Goal: Task Accomplishment & Management: Manage account settings

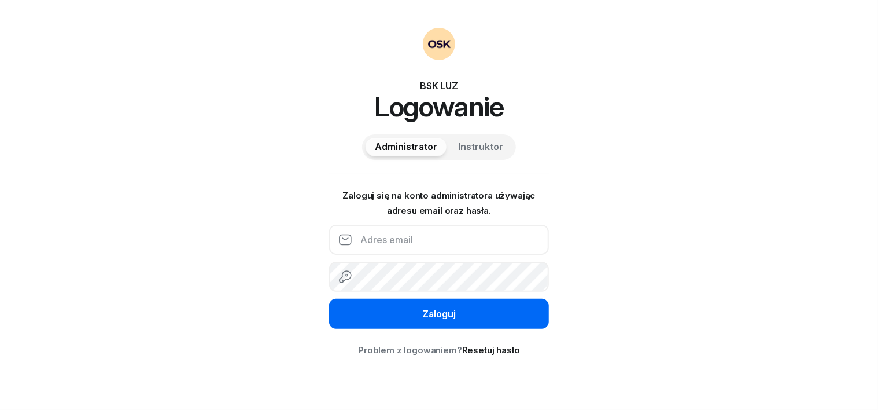
type input "[EMAIL_ADDRESS][DOMAIN_NAME]"
click at [465, 310] on button "Zaloguj" at bounding box center [439, 314] width 220 height 30
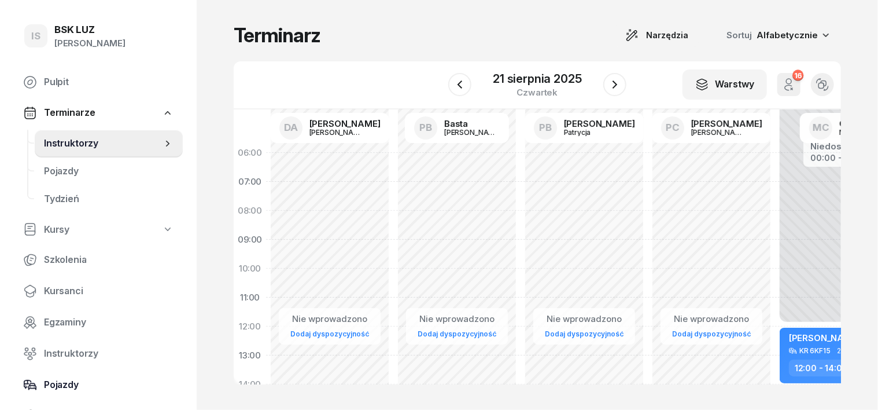
scroll to position [72, 0]
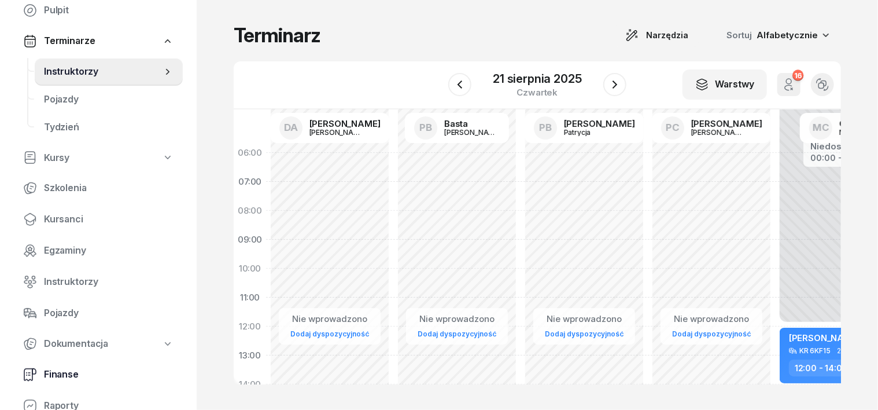
click at [61, 376] on span "Finanse" at bounding box center [109, 374] width 130 height 15
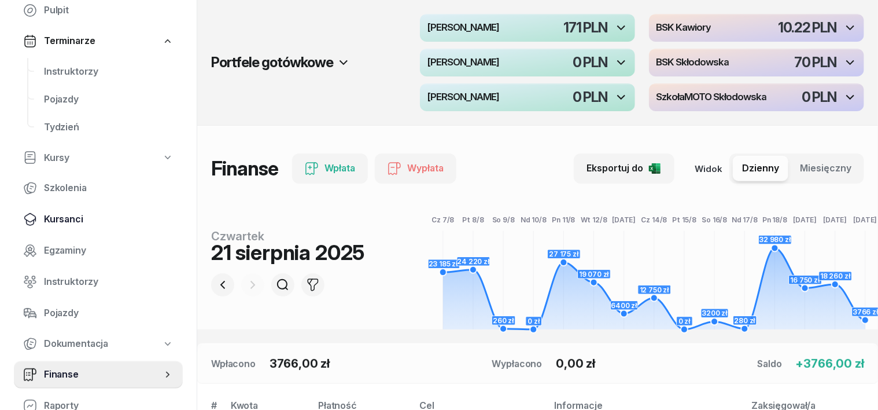
click at [60, 214] on span "Kursanci" at bounding box center [109, 219] width 130 height 15
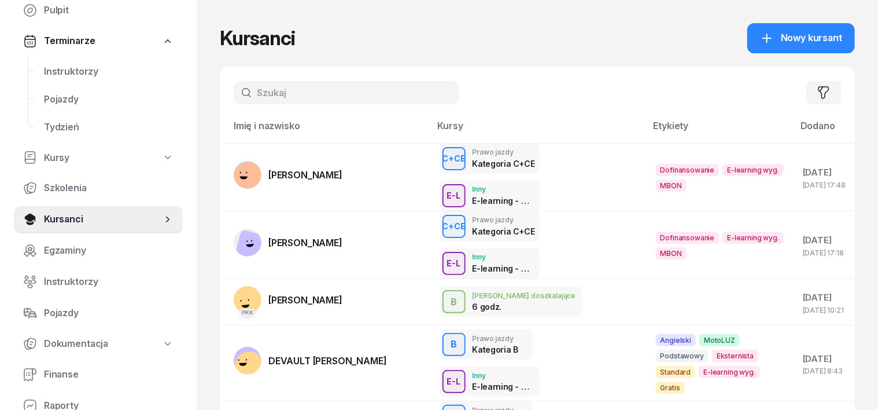
click at [235, 89] on input "text" at bounding box center [347, 92] width 226 height 23
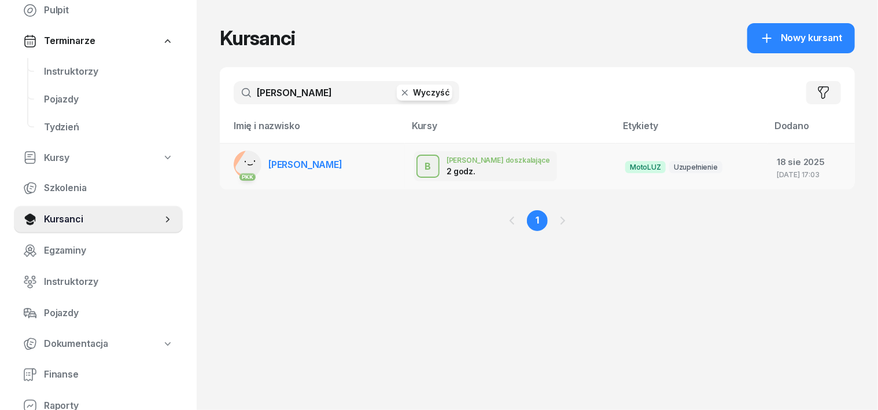
type input "[PERSON_NAME]"
click at [234, 164] on rect at bounding box center [253, 165] width 38 height 38
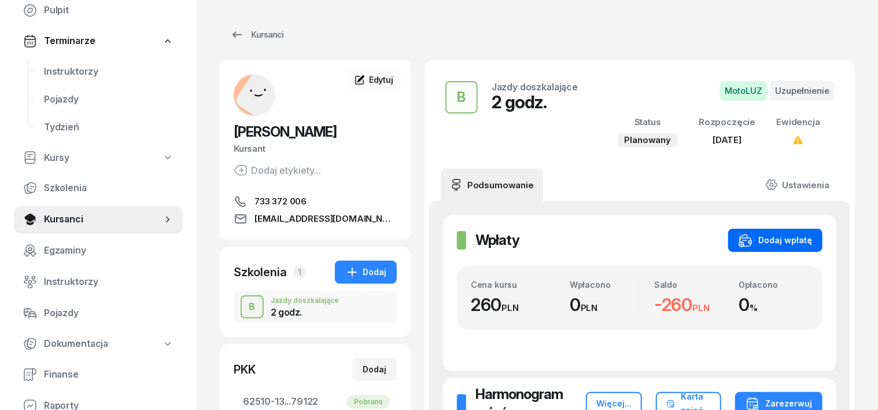
click at [809, 243] on div "Dodaj wpłatę" at bounding box center [775, 240] width 73 height 14
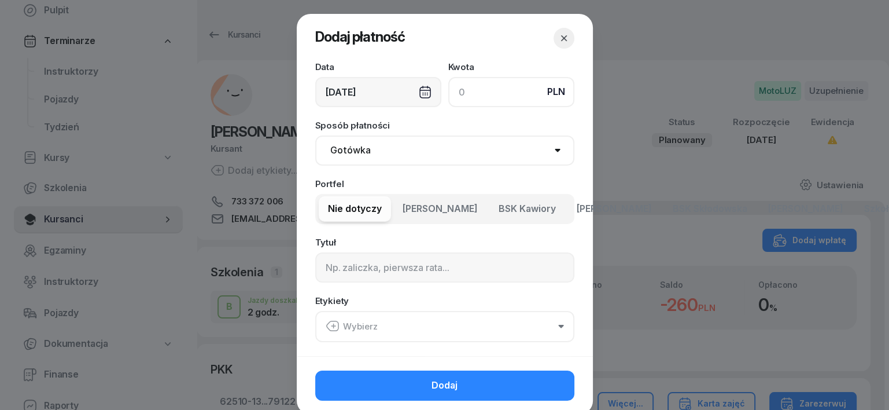
click at [455, 87] on input at bounding box center [511, 92] width 126 height 30
type input "260"
drag, startPoint x: 347, startPoint y: 146, endPoint x: 344, endPoint y: 152, distance: 6.0
click at [345, 148] on select "Gotówka Karta Przelew Płatności online BLIK" at bounding box center [444, 150] width 259 height 30
select select "transfer"
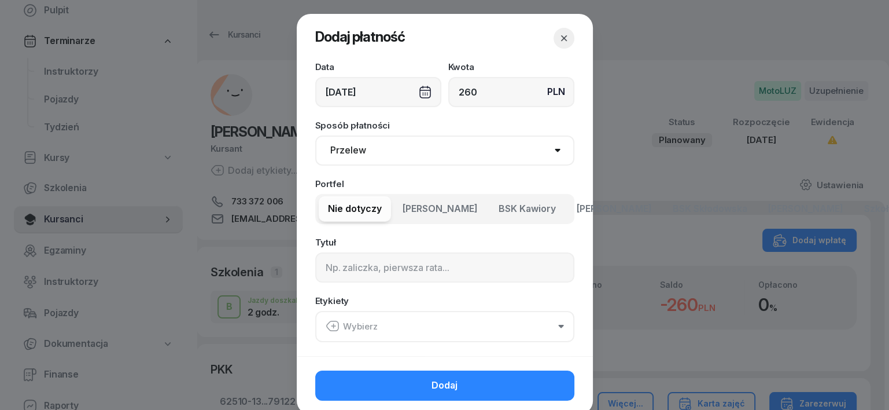
click at [315, 135] on select "Gotówka Karta Przelew Płatności online BLIK" at bounding box center [444, 150] width 259 height 30
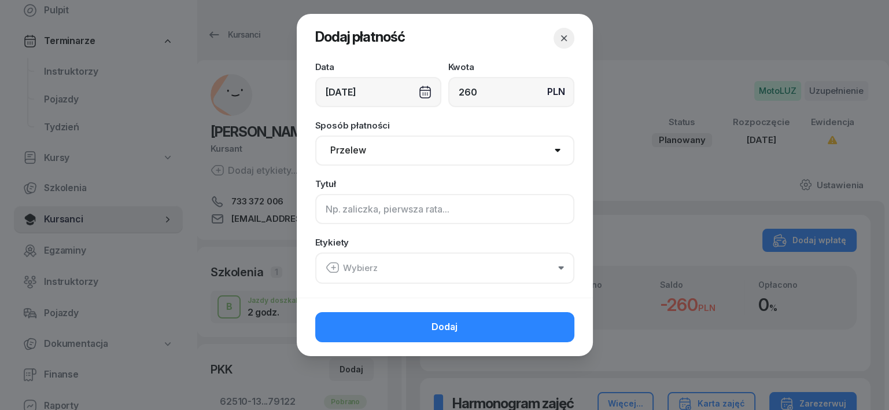
click at [330, 215] on input at bounding box center [444, 209] width 259 height 30
type input "B"
click at [329, 266] on icon "button" at bounding box center [333, 267] width 14 height 14
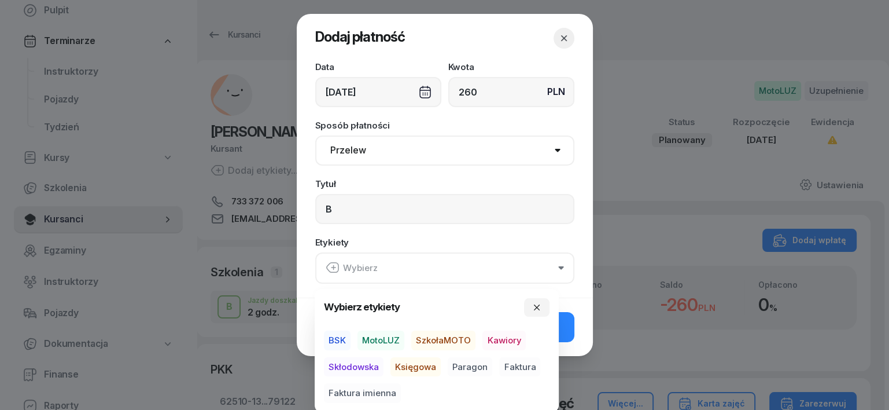
click at [392, 339] on span "MotoLUZ" at bounding box center [381, 340] width 47 height 20
drag, startPoint x: 411, startPoint y: 367, endPoint x: 446, endPoint y: 361, distance: 35.3
click at [426, 363] on span "Księgowa" at bounding box center [416, 366] width 50 height 20
drag, startPoint x: 458, startPoint y: 367, endPoint x: 479, endPoint y: 356, distance: 23.6
click at [461, 366] on span "Paragon" at bounding box center [470, 366] width 45 height 20
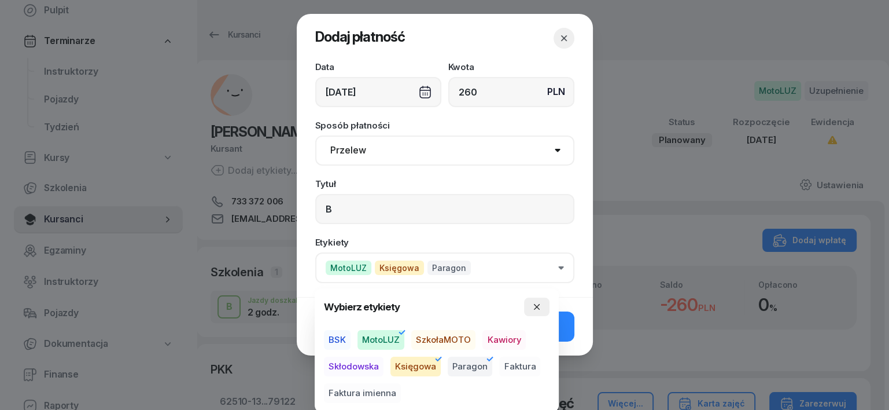
click at [542, 307] on icon "button" at bounding box center [536, 306] width 9 height 9
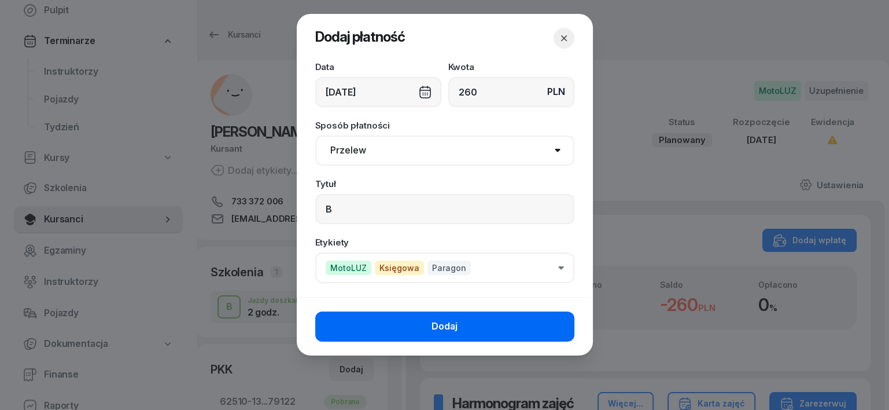
click at [496, 315] on button "Dodaj" at bounding box center [444, 326] width 259 height 30
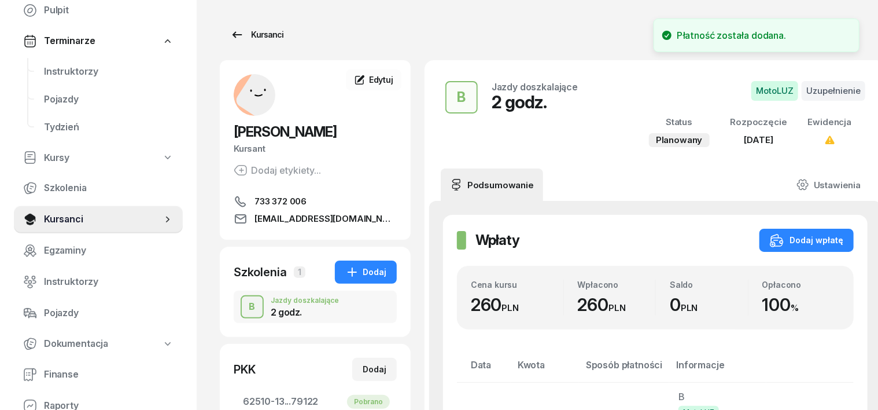
click at [255, 35] on div "Kursanci" at bounding box center [256, 35] width 53 height 14
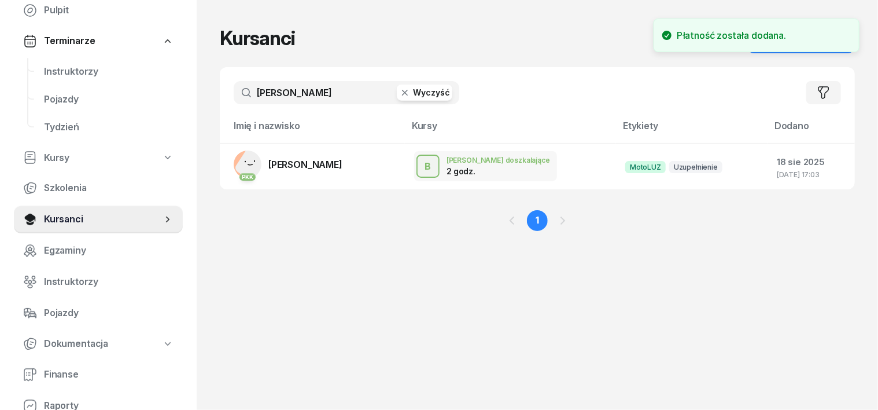
click at [402, 93] on icon "button" at bounding box center [405, 93] width 6 height 6
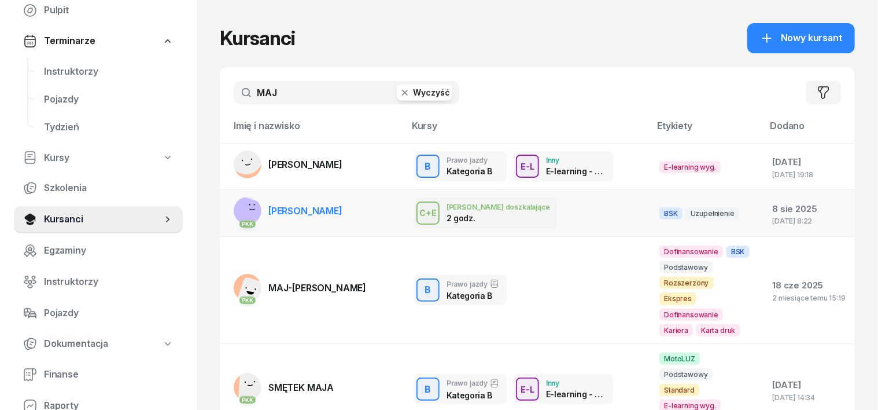
type input "MAJ"
click at [226, 209] on rect at bounding box center [247, 215] width 43 height 43
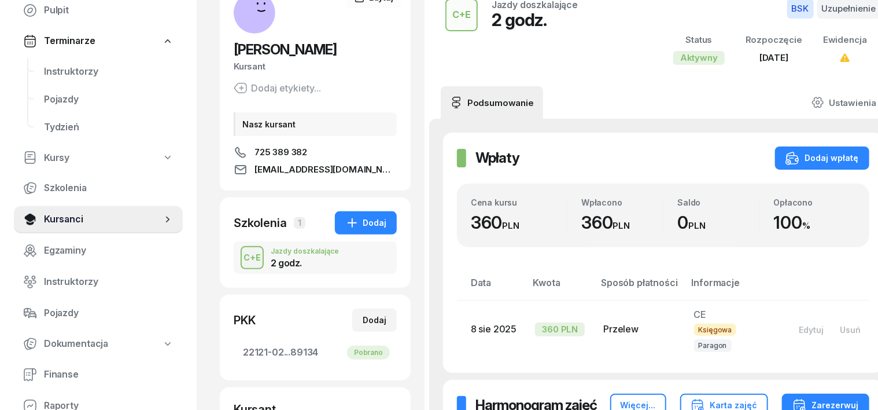
scroll to position [72, 0]
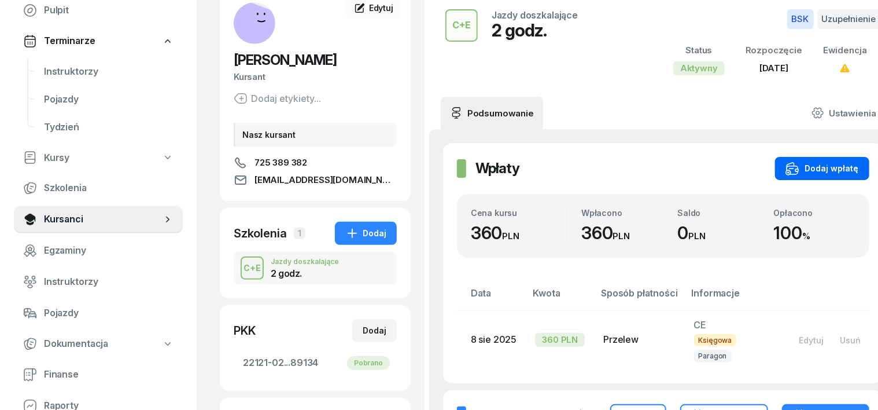
click at [817, 166] on div "Dodaj wpłatę" at bounding box center [822, 168] width 73 height 14
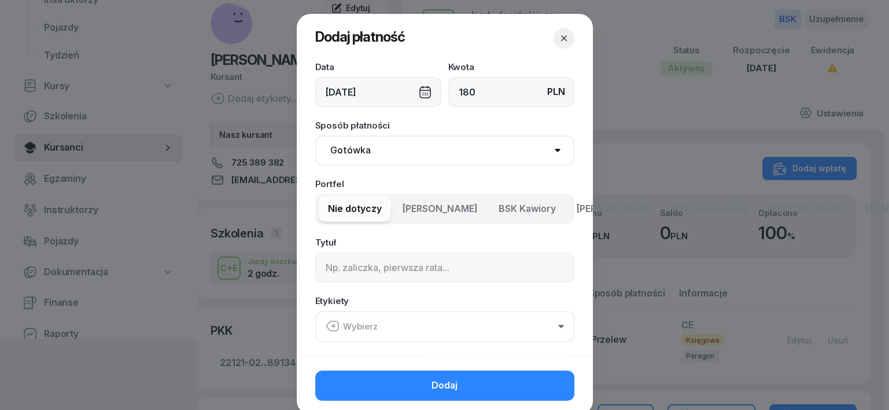
type input "180"
click at [341, 155] on select "Gotówka Karta Przelew Płatności online BLIK" at bounding box center [444, 150] width 259 height 30
select select "transfer"
click at [315, 135] on select "Gotówka Karta Przelew Płatności online BLIK" at bounding box center [444, 150] width 259 height 30
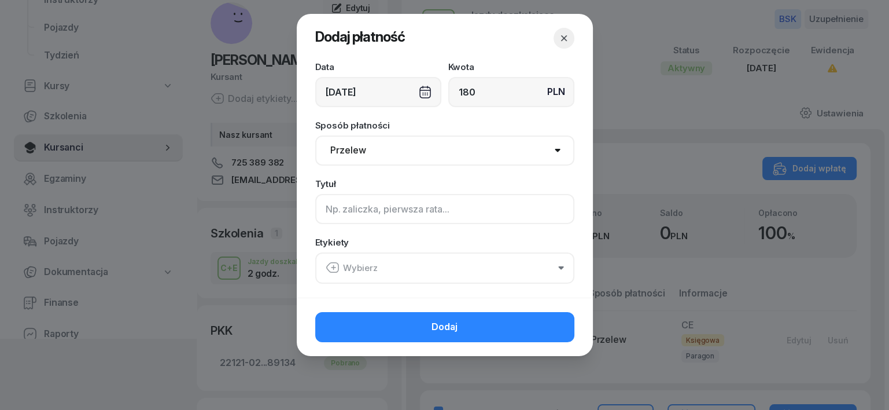
click at [328, 209] on input at bounding box center [444, 209] width 259 height 30
type input "CE"
click at [334, 270] on icon "button" at bounding box center [333, 267] width 14 height 14
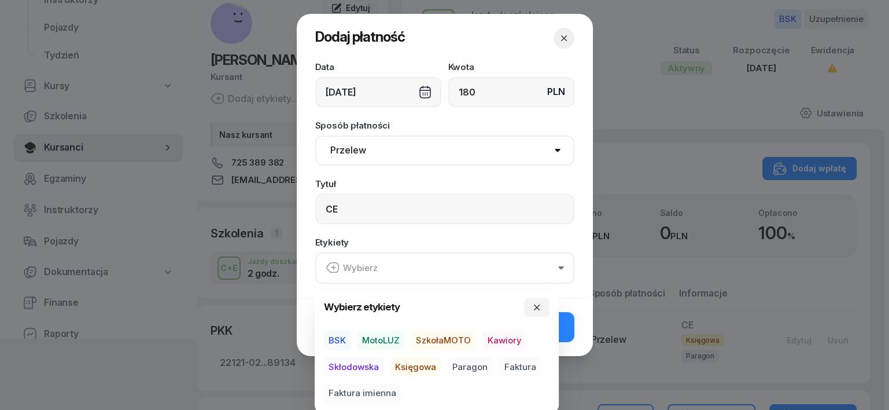
click at [344, 338] on span "BSK" at bounding box center [337, 340] width 27 height 20
drag, startPoint x: 405, startPoint y: 366, endPoint x: 424, endPoint y: 371, distance: 19.2
click at [407, 367] on span "Księgowa" at bounding box center [416, 366] width 50 height 20
click at [463, 363] on span "Paragon" at bounding box center [470, 366] width 45 height 20
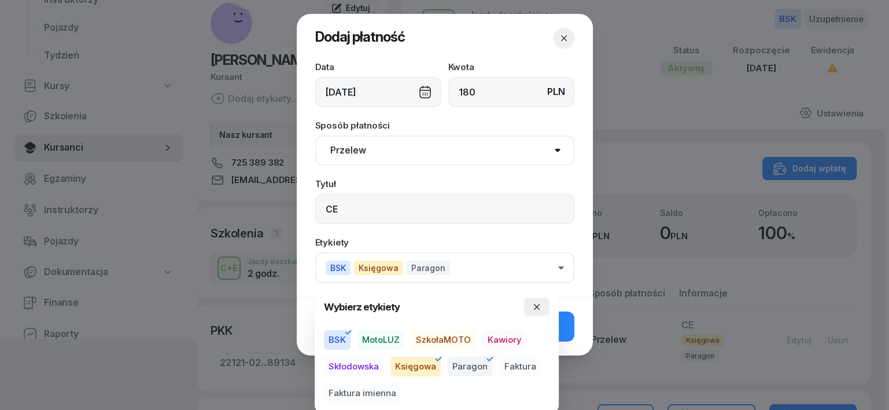
click at [534, 303] on icon "button" at bounding box center [536, 306] width 9 height 9
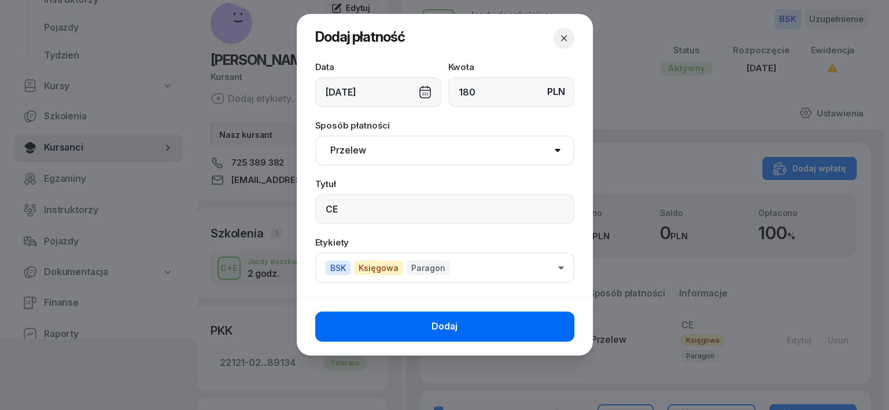
click at [545, 322] on button "Dodaj" at bounding box center [444, 326] width 259 height 30
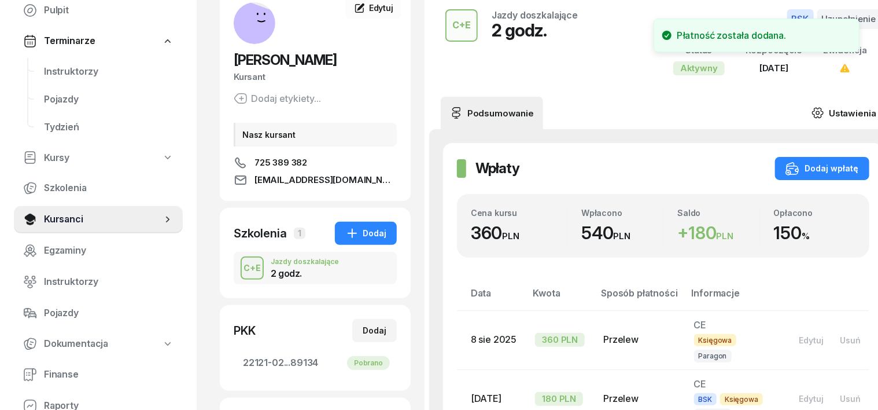
click at [817, 111] on icon at bounding box center [818, 112] width 3 height 3
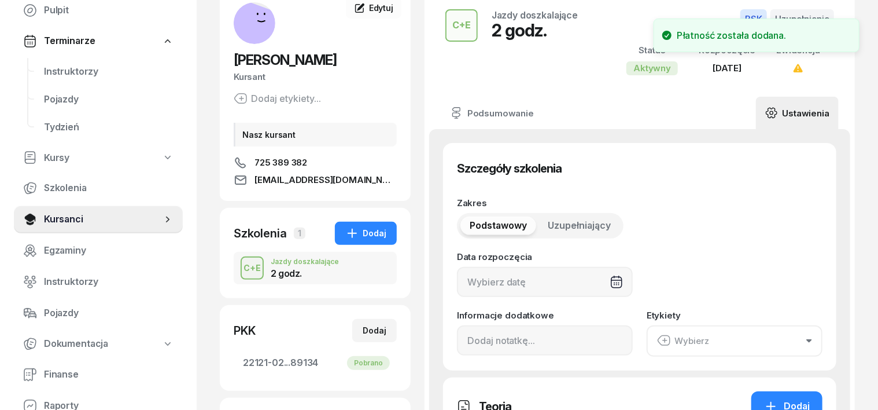
type input "[DATE]"
type input "2"
type input "22121"
type input "02139"
type input "67043"
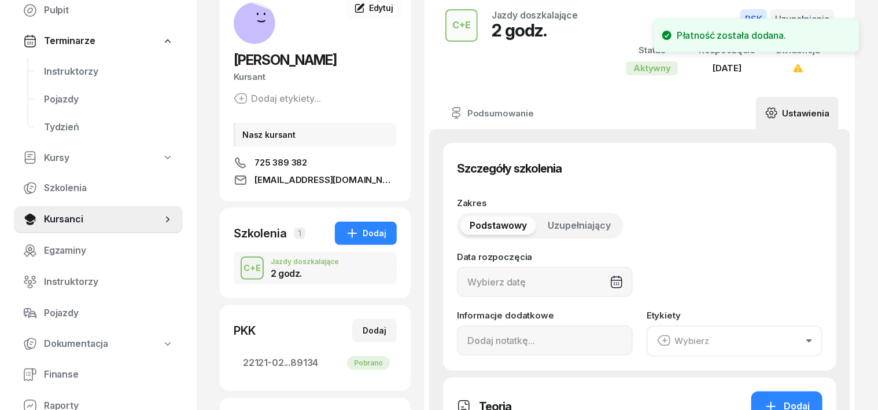
type input "89134"
type input "12/2025"
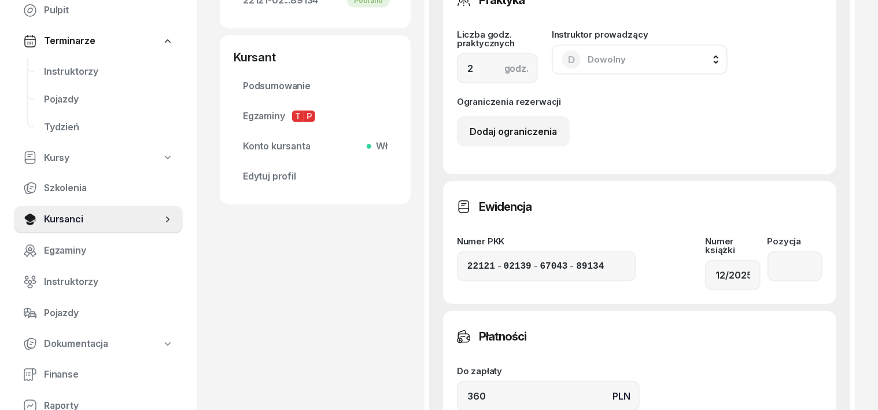
scroll to position [506, 0]
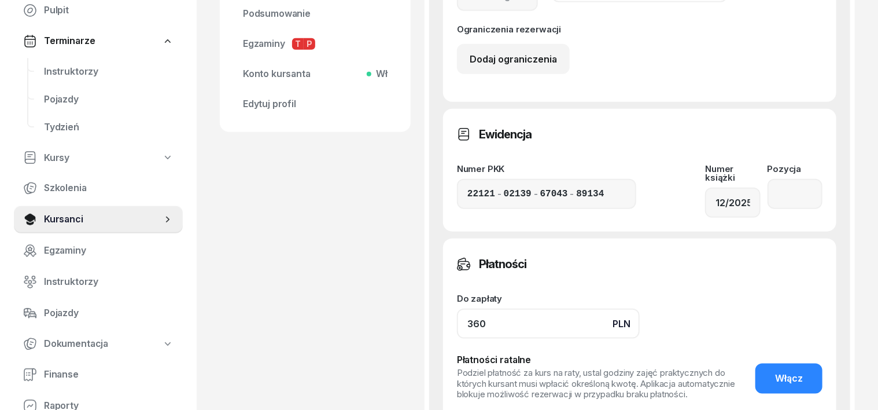
click at [457, 313] on input "360" at bounding box center [548, 323] width 183 height 30
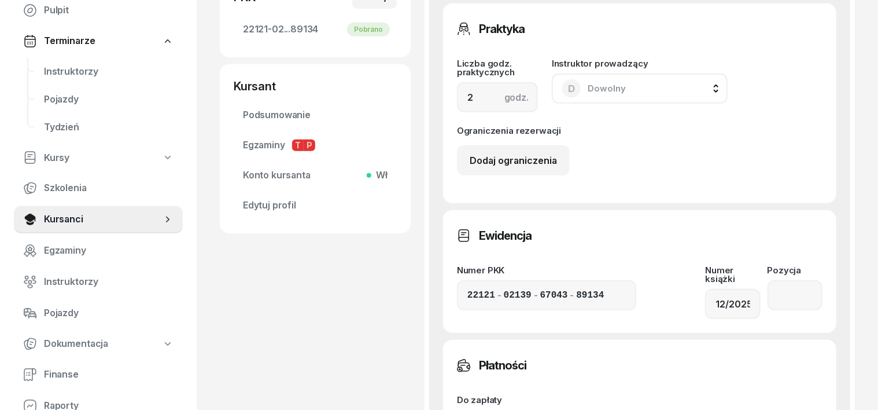
scroll to position [289, 0]
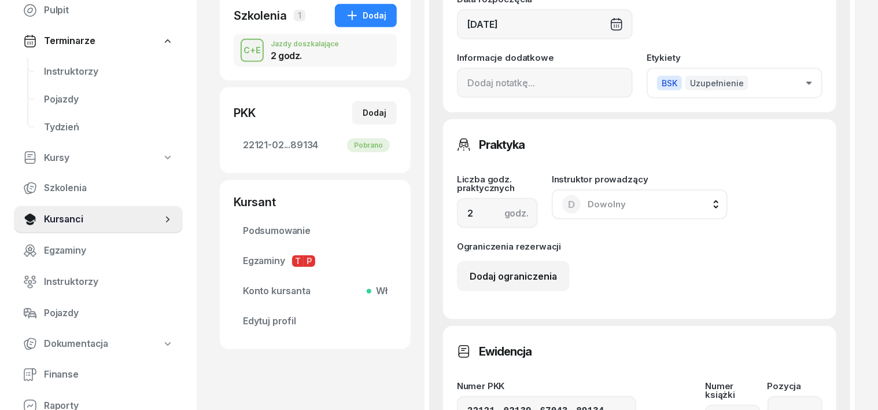
type input "540"
click at [457, 215] on input "2" at bounding box center [497, 213] width 81 height 30
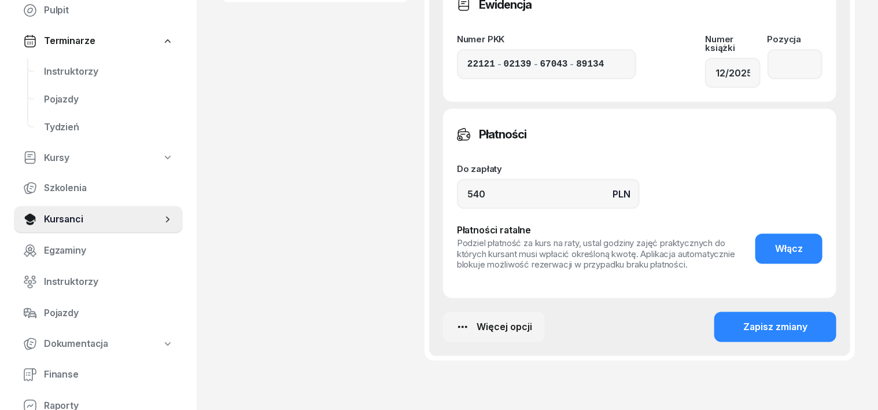
scroll to position [650, 0]
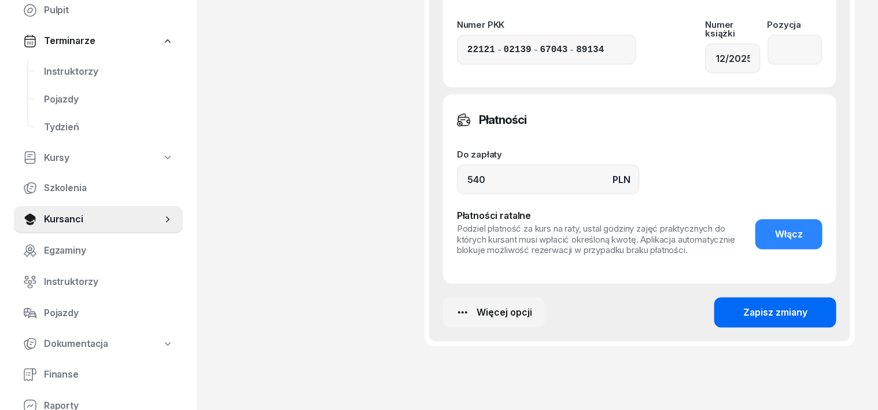
type input "3"
click at [797, 305] on div "Zapisz zmiany" at bounding box center [776, 312] width 64 height 15
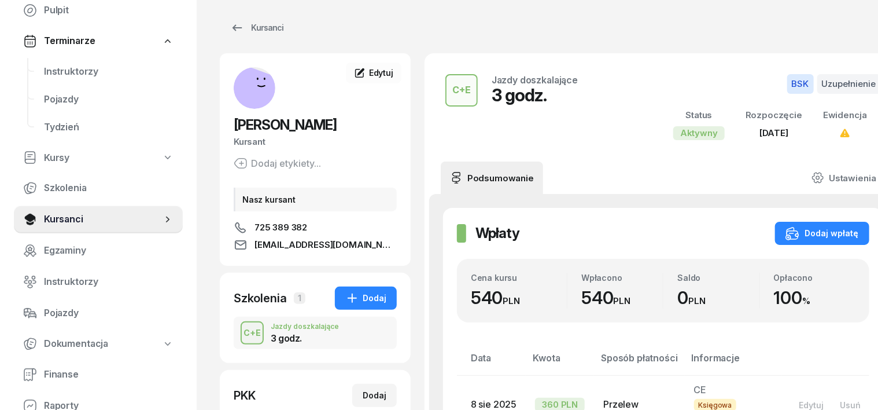
scroll to position [0, 0]
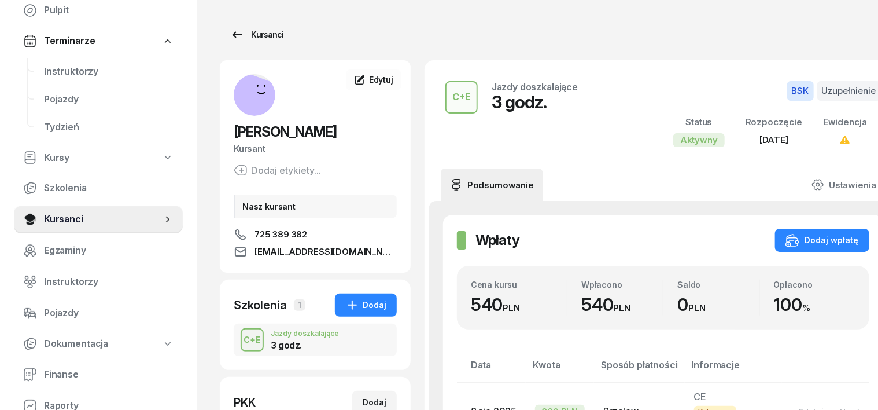
click at [238, 34] on div "Kursanci" at bounding box center [256, 35] width 53 height 14
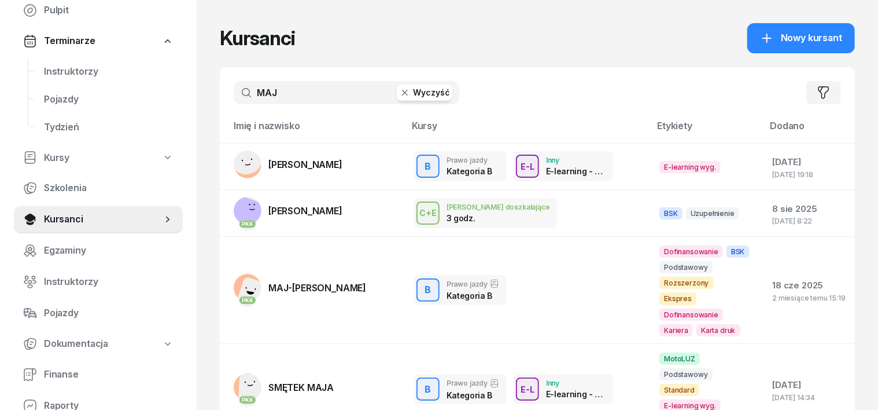
click at [399, 94] on icon "button" at bounding box center [405, 93] width 12 height 12
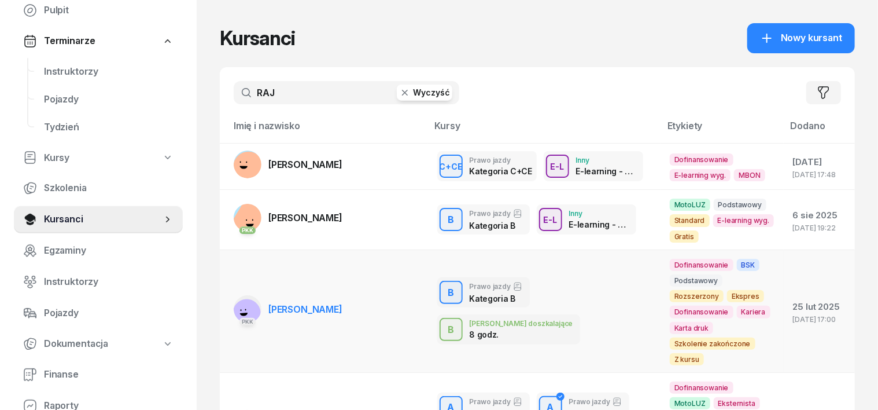
type input "RAJ"
click at [230, 302] on rect at bounding box center [247, 313] width 34 height 34
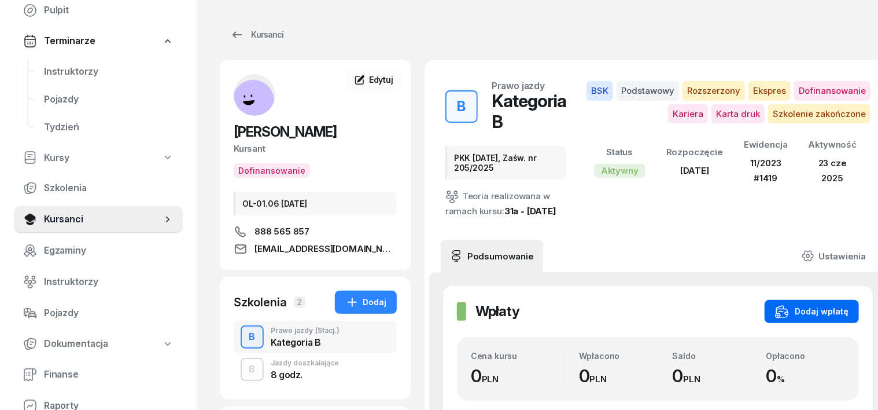
click at [824, 304] on div "Dodaj wpłatę" at bounding box center [811, 311] width 73 height 14
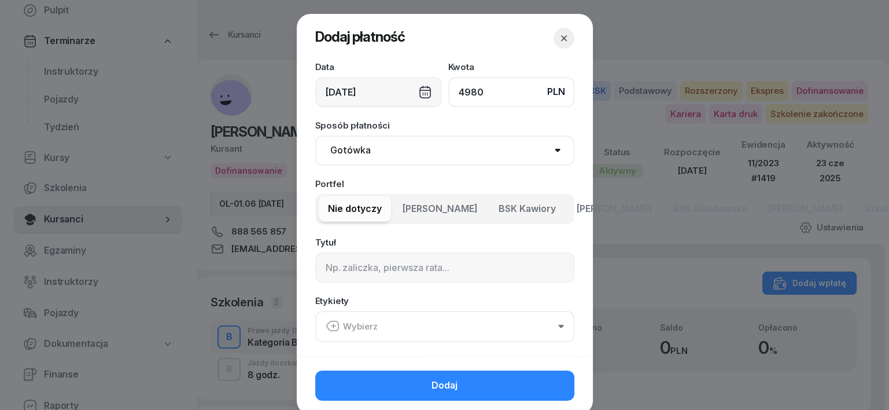
type input "4980"
click at [352, 149] on select "Gotówka Karta Przelew Płatności online BLIK" at bounding box center [444, 150] width 259 height 30
select select "transfer"
click at [315, 135] on select "Gotówka Karta Przelew Płatności online BLIK" at bounding box center [444, 150] width 259 height 30
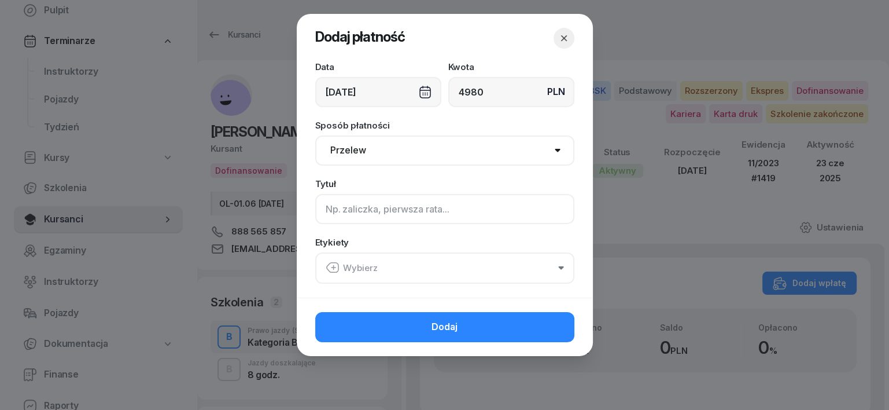
click at [323, 219] on input at bounding box center [444, 209] width 259 height 30
click at [289, 201] on div at bounding box center [444, 205] width 889 height 410
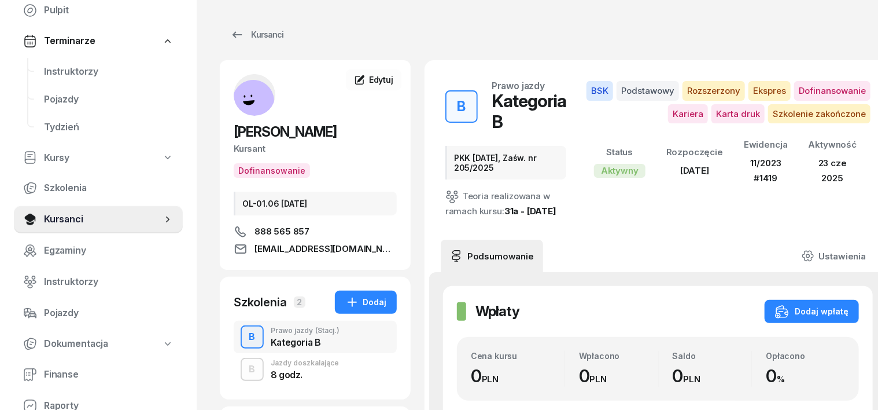
click at [289, 201] on div "[PERSON_NAME] Dofinansowanie OL-01.06 [DATE] 888 565 857 [EMAIL_ADDRESS][DOMAIN…" at bounding box center [315, 165] width 191 height 182
click at [819, 304] on div "Dodaj wpłatę" at bounding box center [811, 311] width 73 height 14
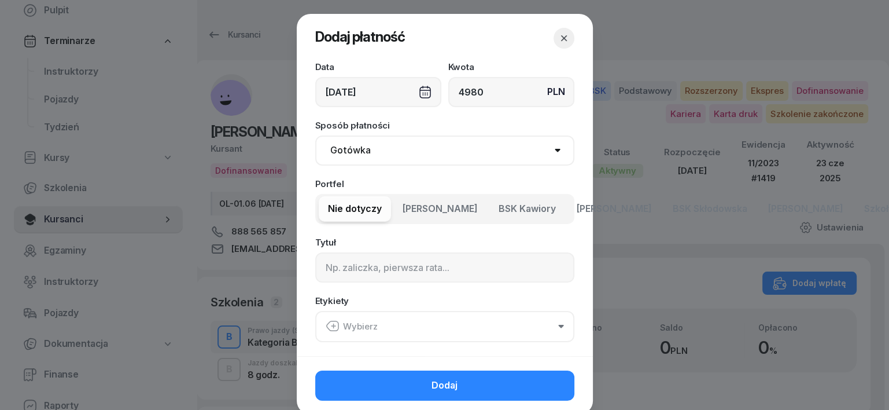
type input "4980"
click at [348, 153] on select "Gotówka Karta Przelew Płatności online BLIK" at bounding box center [444, 150] width 259 height 30
select select "transfer"
click at [315, 135] on select "Gotówka Karta Przelew Płatności online BLIK" at bounding box center [444, 150] width 259 height 30
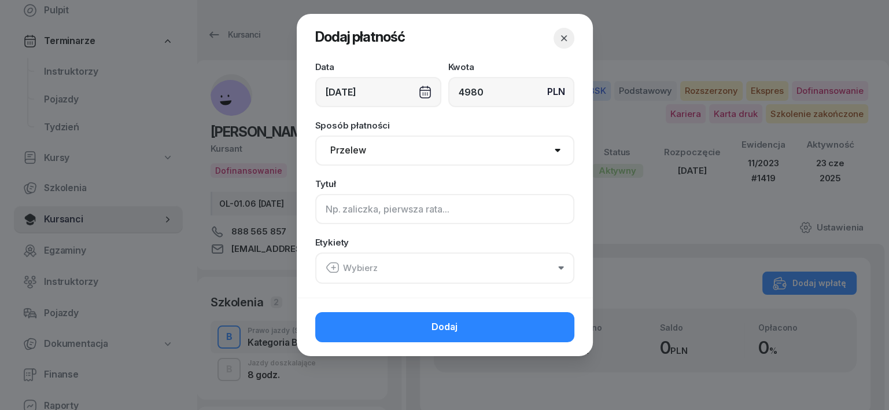
click at [323, 208] on input at bounding box center [444, 209] width 259 height 30
click at [333, 208] on input "B PLUXEE F/42/07/2025 S" at bounding box center [444, 209] width 259 height 30
type input "B - PLUXEE F/42/07/2025 S"
click at [332, 263] on icon "button" at bounding box center [333, 267] width 14 height 14
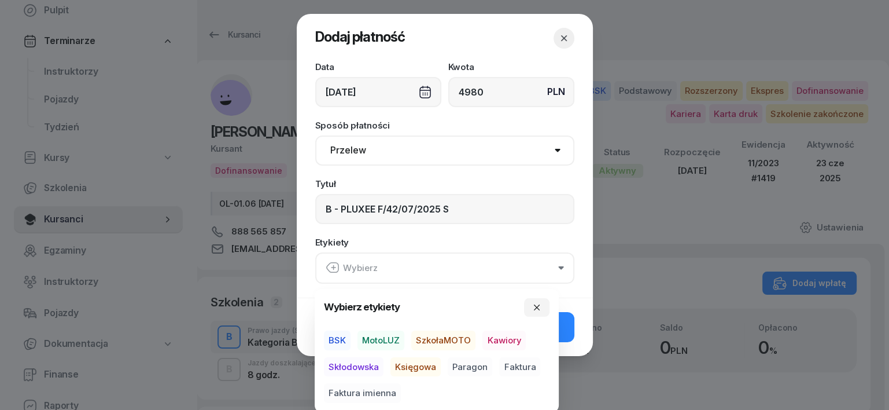
click at [338, 339] on span "BSK" at bounding box center [337, 340] width 27 height 20
click at [412, 363] on span "Księgowa" at bounding box center [416, 366] width 50 height 20
click at [516, 366] on span "Faktura" at bounding box center [519, 366] width 41 height 20
click at [539, 299] on button "button" at bounding box center [536, 306] width 25 height 19
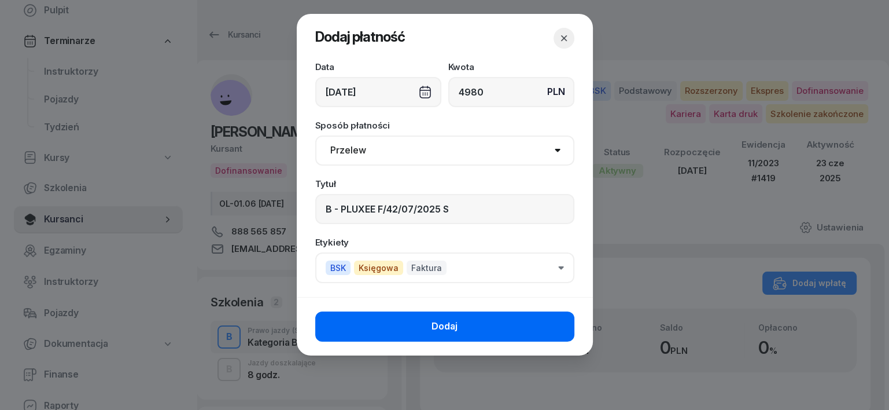
click at [562, 325] on button "Dodaj" at bounding box center [444, 326] width 259 height 30
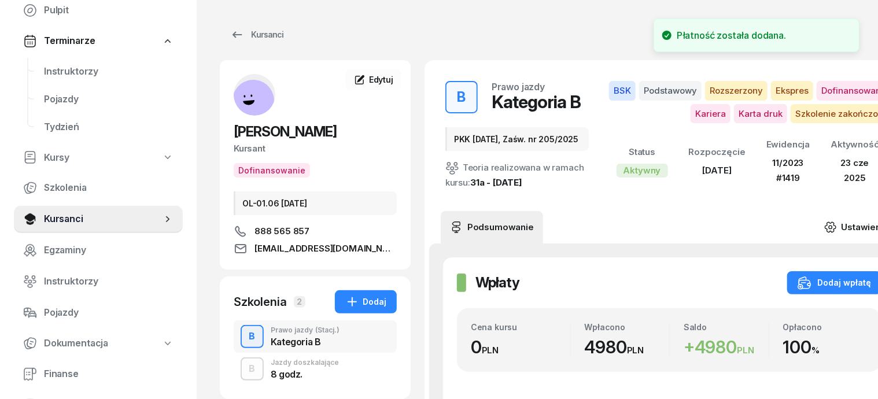
click at [836, 223] on icon at bounding box center [830, 227] width 10 height 10
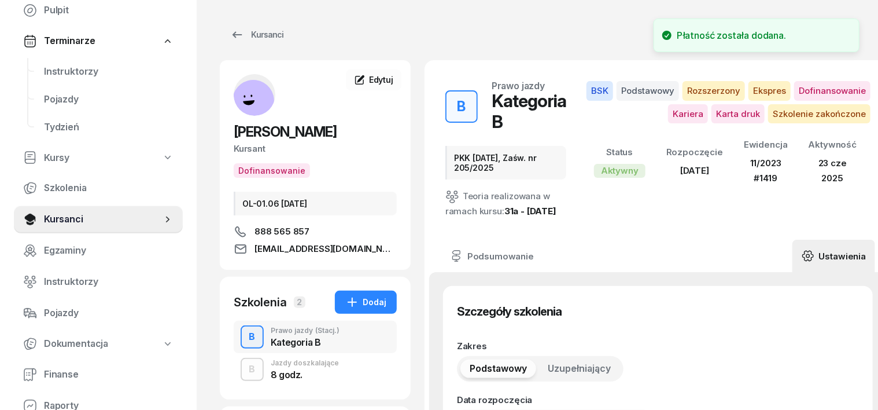
type input "[DATE]"
type input "PKK [DATE], Zaśw. nr 205/2025"
type input "38"
type input "82550"
type input "16156"
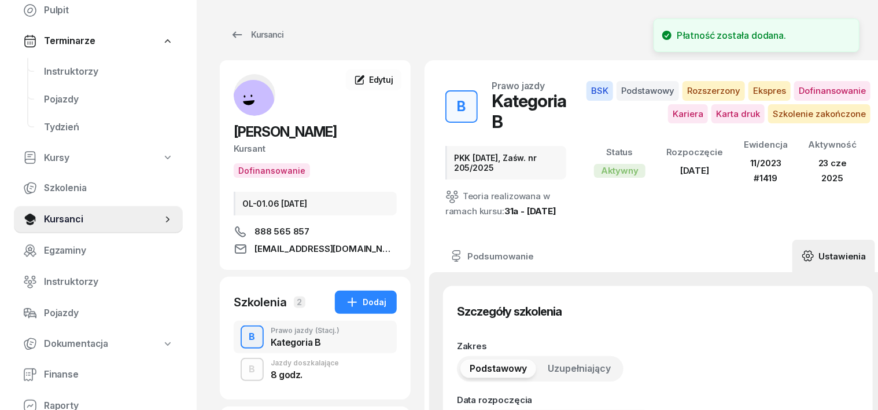
type input "73213"
type input "89122"
type input "11/2023"
type input "1419"
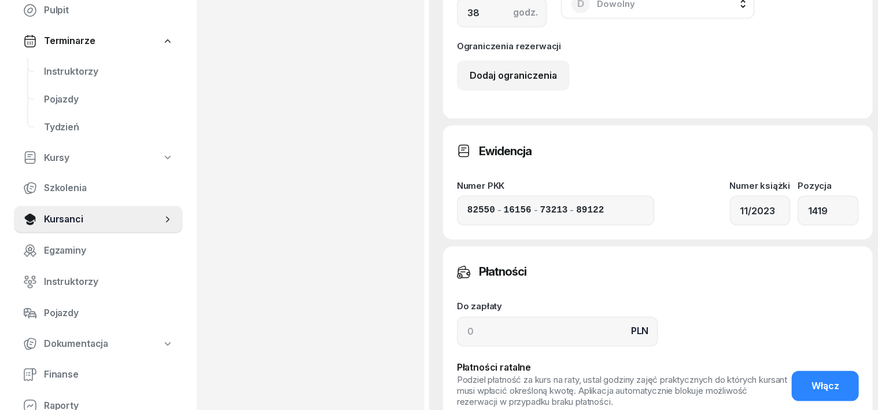
scroll to position [868, 0]
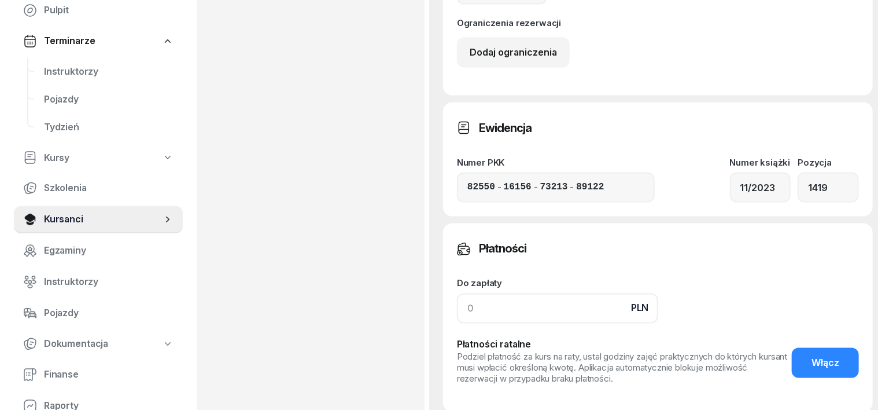
click at [457, 293] on input at bounding box center [557, 308] width 201 height 30
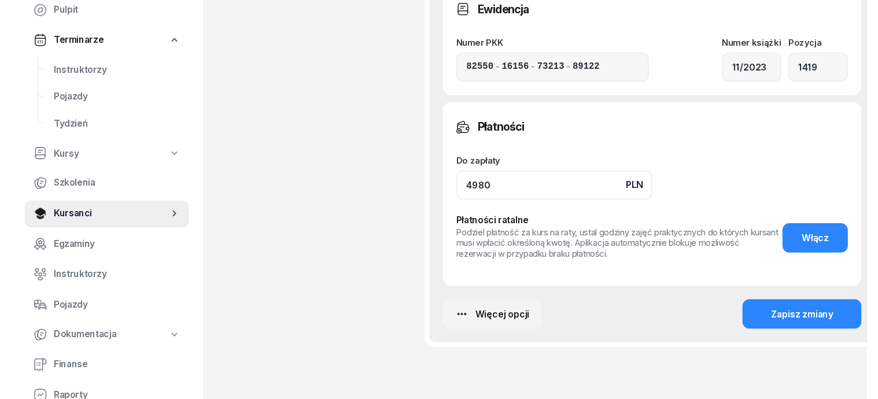
scroll to position [1027, 0]
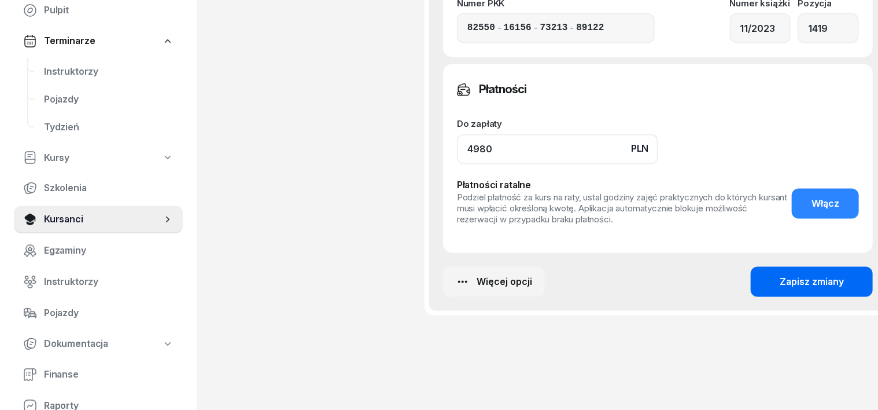
type input "4980"
click at [835, 267] on button "Zapisz zmiany" at bounding box center [812, 282] width 122 height 30
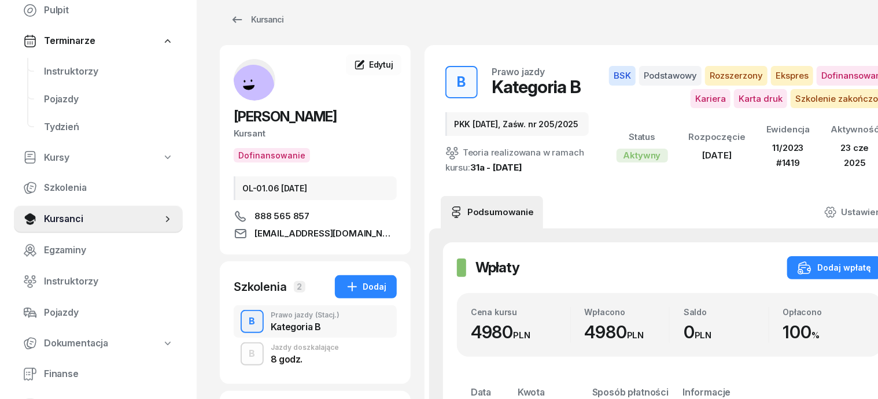
scroll to position [14, 0]
click at [250, 19] on div "Kursanci" at bounding box center [256, 20] width 53 height 14
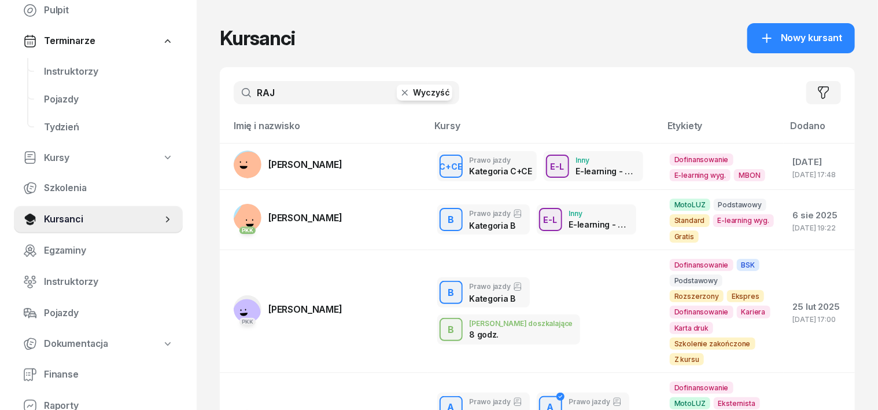
click at [399, 95] on icon "button" at bounding box center [405, 93] width 12 height 12
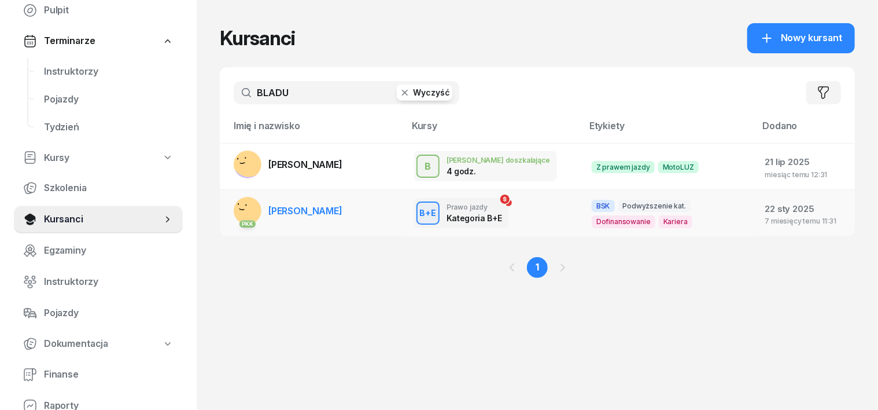
type input "BLADU"
click at [222, 211] on rect at bounding box center [245, 212] width 47 height 47
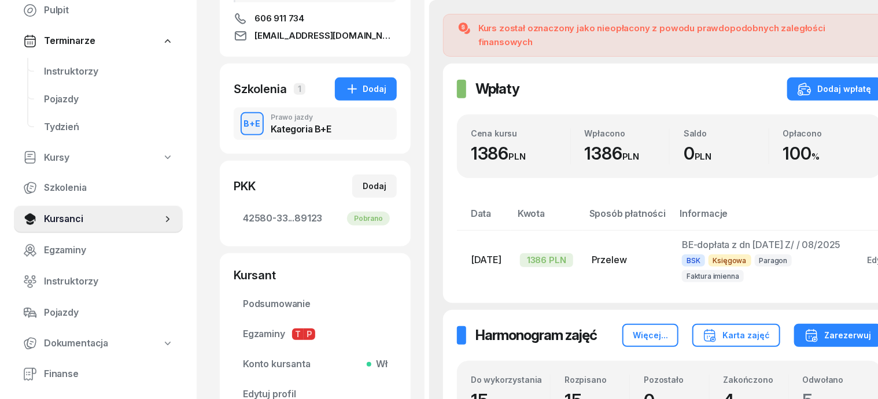
scroll to position [217, 0]
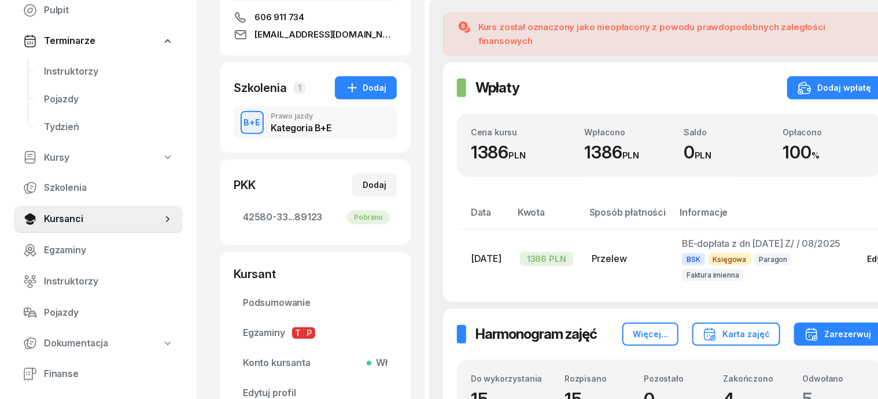
click at [874, 254] on div "Edytuj" at bounding box center [880, 259] width 25 height 10
select select "transfer"
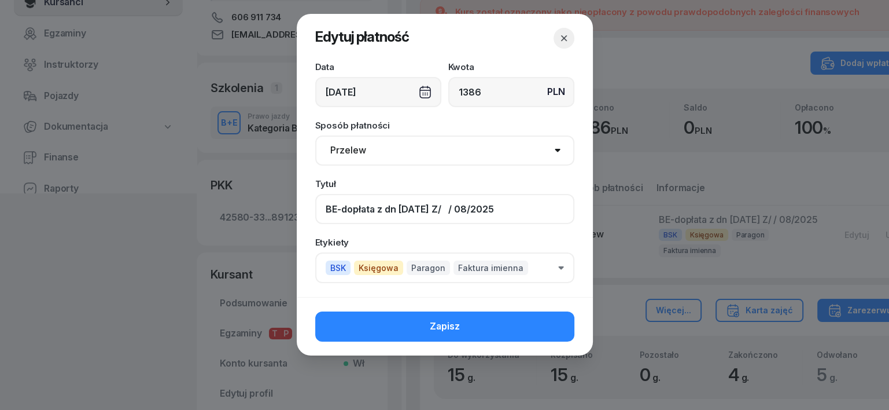
click at [448, 204] on input "BE-dopłata z dn [DATE] Z/ / 08/2025" at bounding box center [444, 209] width 259 height 30
click at [465, 206] on input "BE-dopłata z dn [DATE] Z/13 / 08/2025" at bounding box center [444, 209] width 259 height 30
type input "BE-dopłata z dn [DATE] Z/13/ 08/2025"
click at [562, 34] on icon "button" at bounding box center [564, 38] width 12 height 12
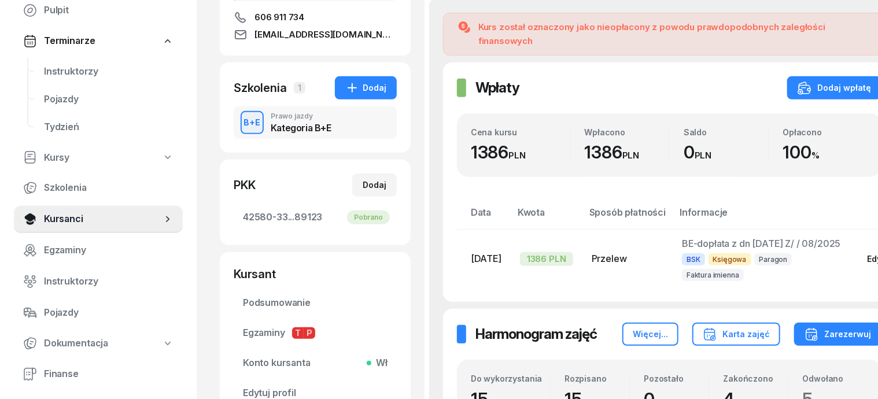
click at [868, 254] on div "Edytuj" at bounding box center [880, 259] width 25 height 10
select select "transfer"
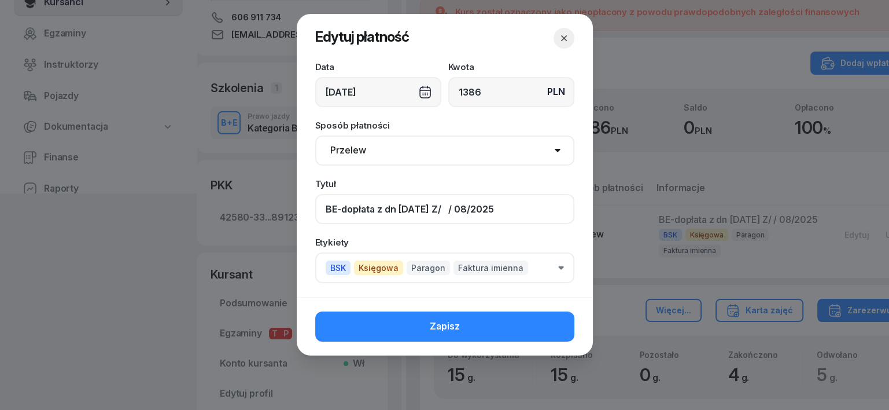
click at [448, 210] on input "BE-dopłata z dn [DATE] Z/ / 08/2025" at bounding box center [444, 209] width 259 height 30
click at [463, 208] on input "BE-dopłata z dn [DATE] Z/13 / 08/2025" at bounding box center [444, 209] width 259 height 30
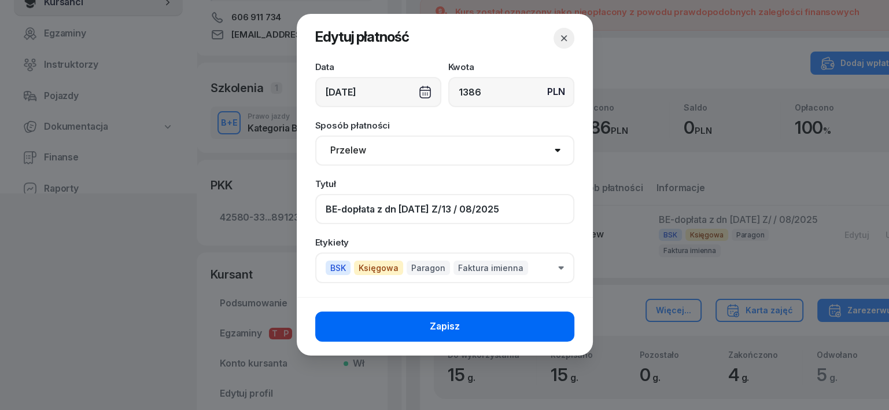
type input "BE-dopłata z dn [DATE] Z/13 / 08/2025"
click at [544, 330] on button "Zapisz" at bounding box center [444, 326] width 259 height 30
